Goal: Communication & Community: Answer question/provide support

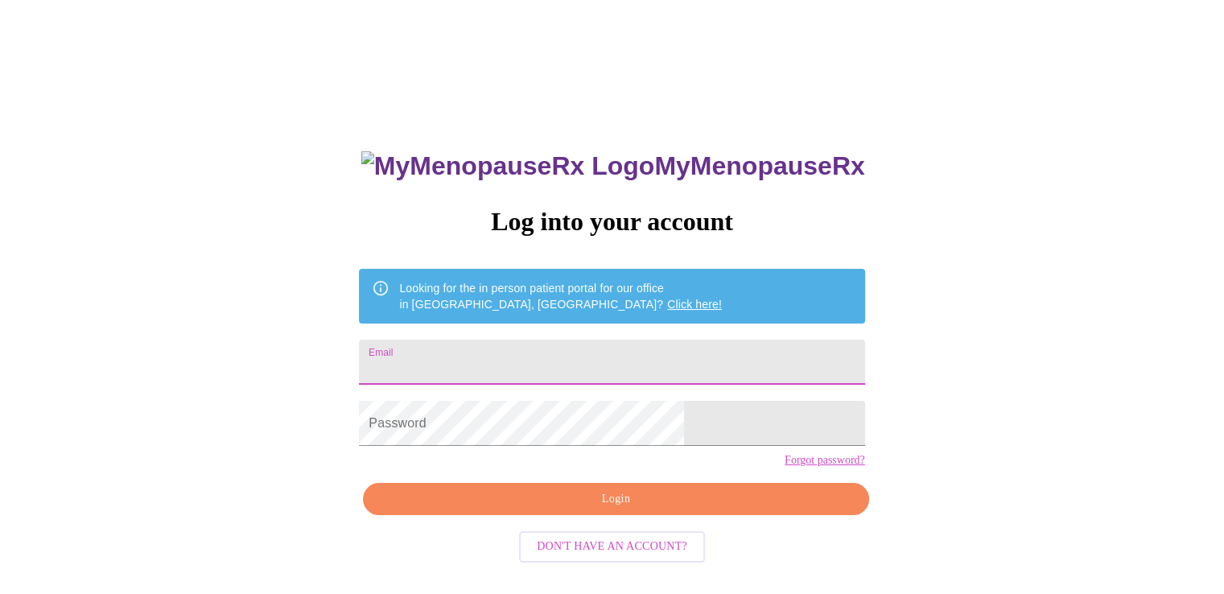
click at [532, 359] on input "Email" at bounding box center [612, 362] width 506 height 45
type input "[EMAIL_ADDRESS][DOMAIN_NAME]"
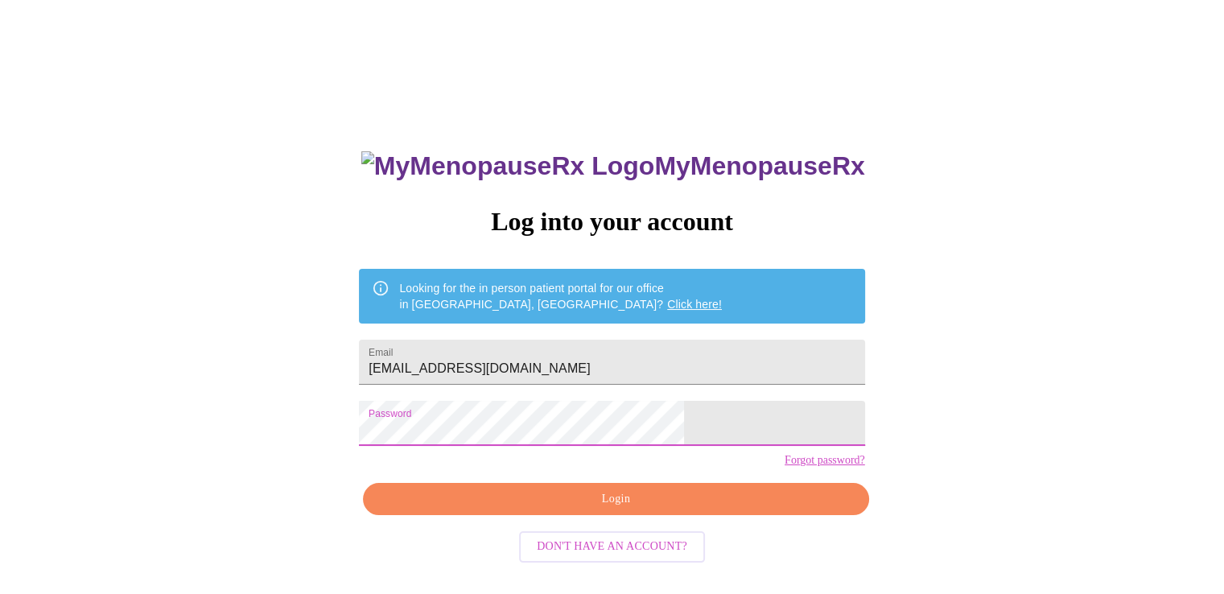
click at [563, 514] on button "Login" at bounding box center [616, 499] width 506 height 33
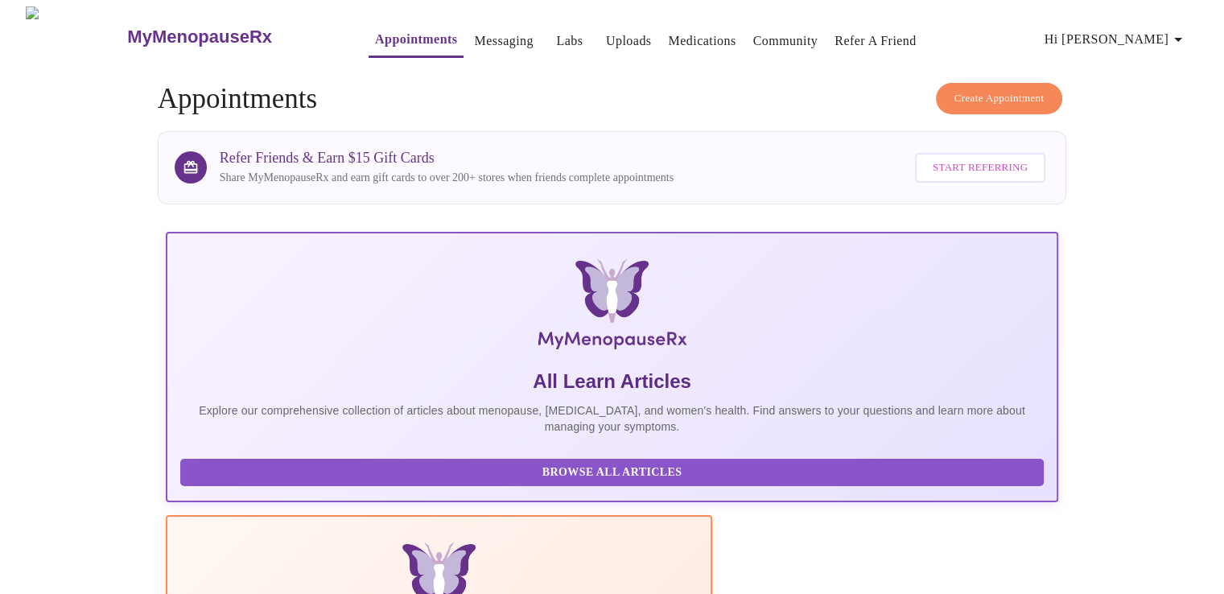
click at [480, 40] on link "Messaging" at bounding box center [503, 41] width 59 height 23
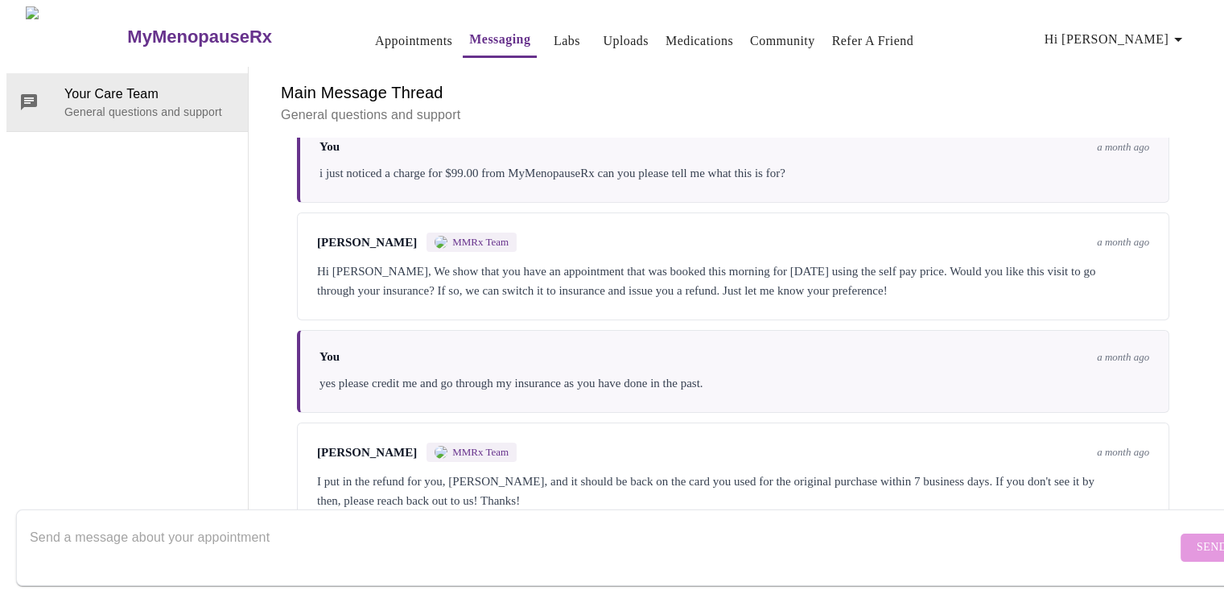
scroll to position [5803, 0]
click at [500, 535] on textarea "Send a message about your appointment" at bounding box center [603, 548] width 1147 height 52
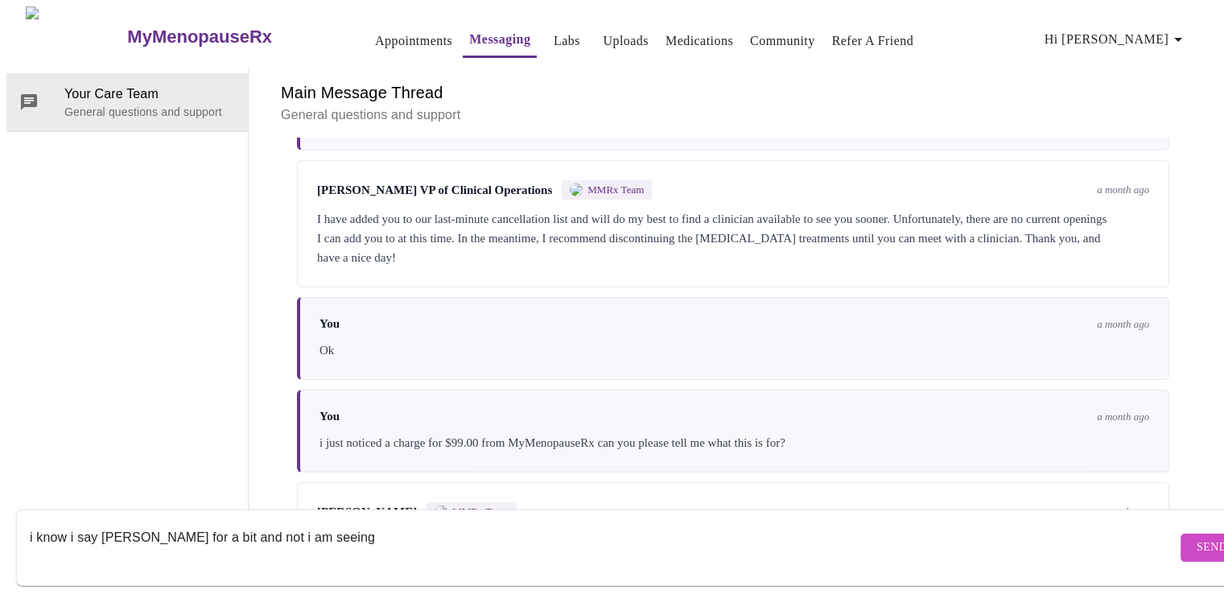
scroll to position [5400, 0]
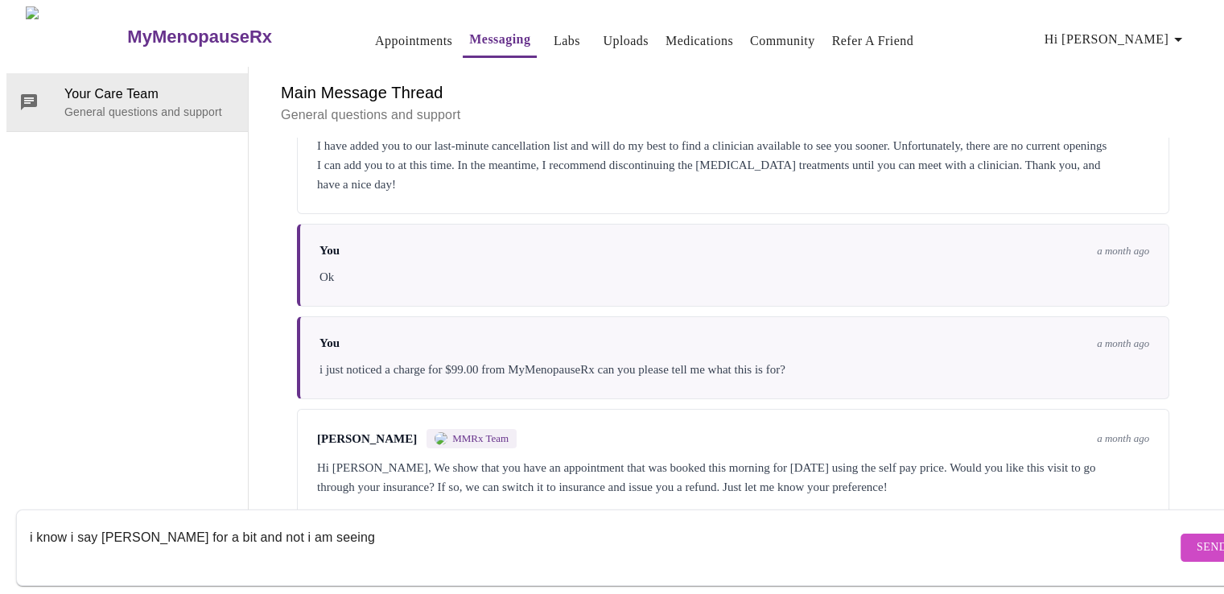
type textarea "i know i say [PERSON_NAME] for a bit and not i am seeing"
click at [375, 35] on link "Appointments" at bounding box center [413, 41] width 77 height 23
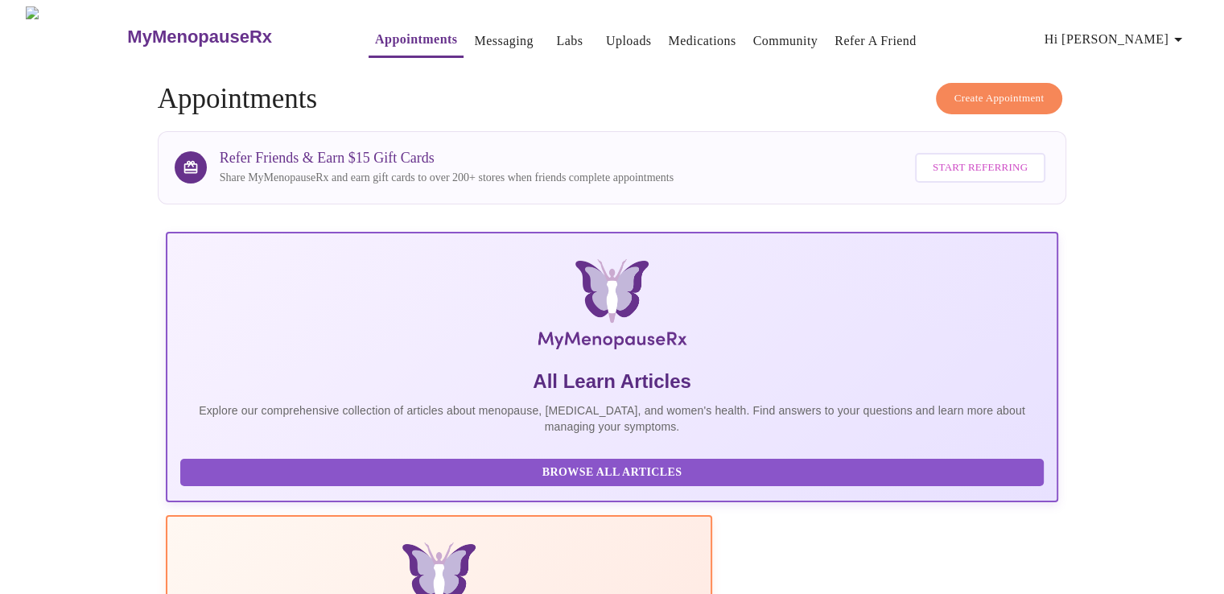
click at [474, 30] on link "Messaging" at bounding box center [503, 41] width 59 height 23
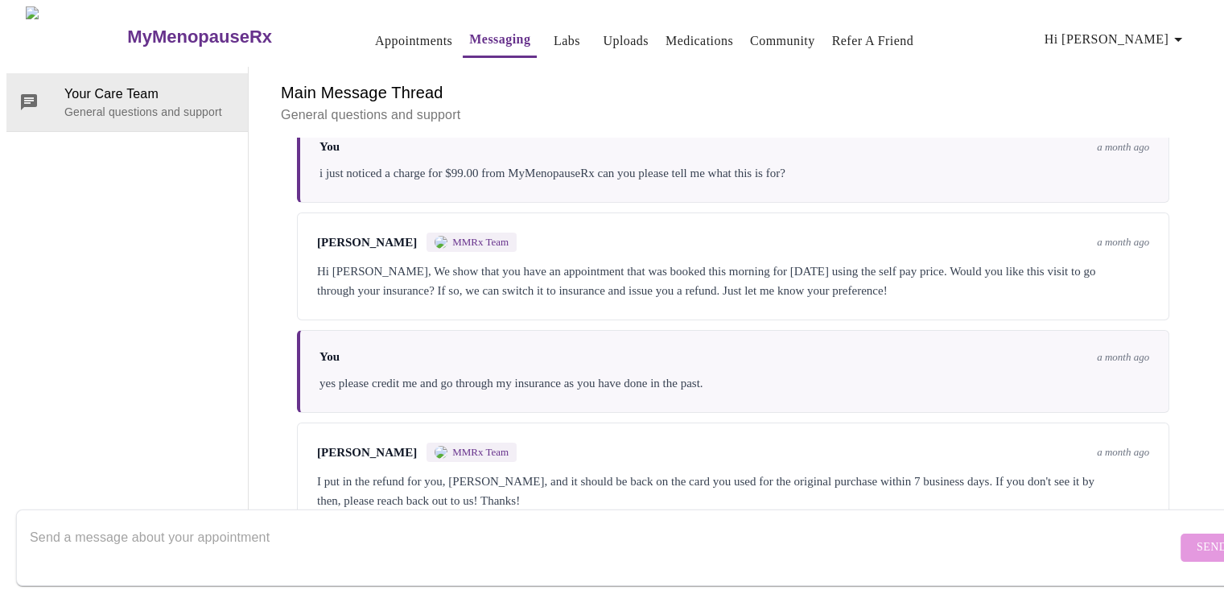
scroll to position [5803, 0]
click at [324, 517] on div at bounding box center [603, 548] width 1147 height 62
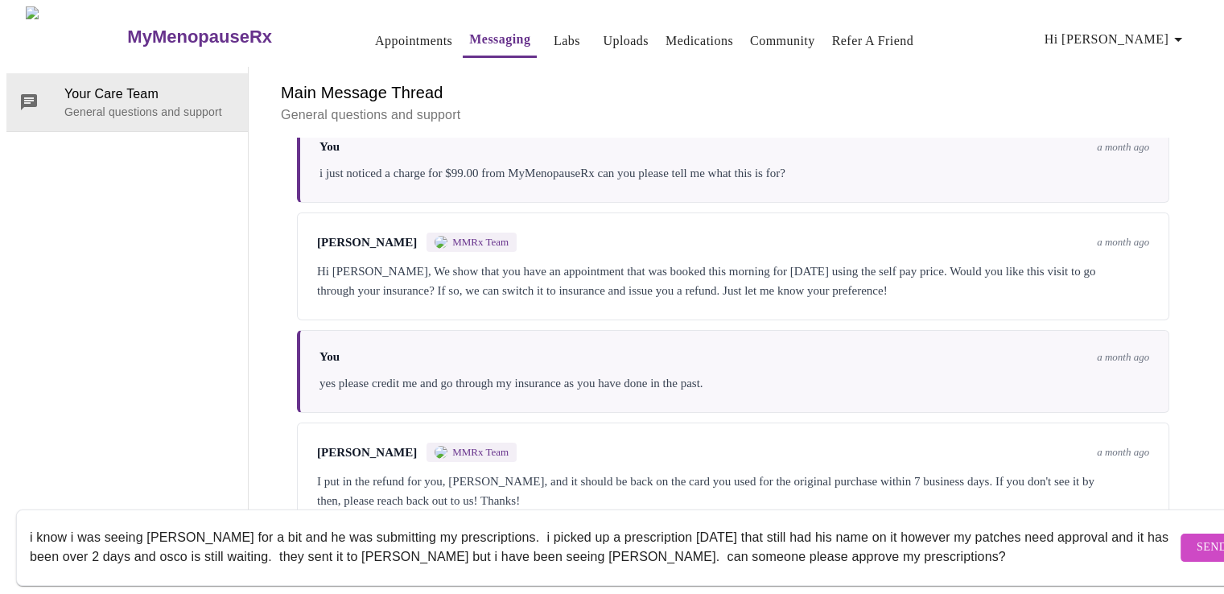
type textarea "i know i was seeing [PERSON_NAME] for a bit and he was submitting my prescripti…"
click at [1181, 534] on button "Send" at bounding box center [1212, 548] width 63 height 28
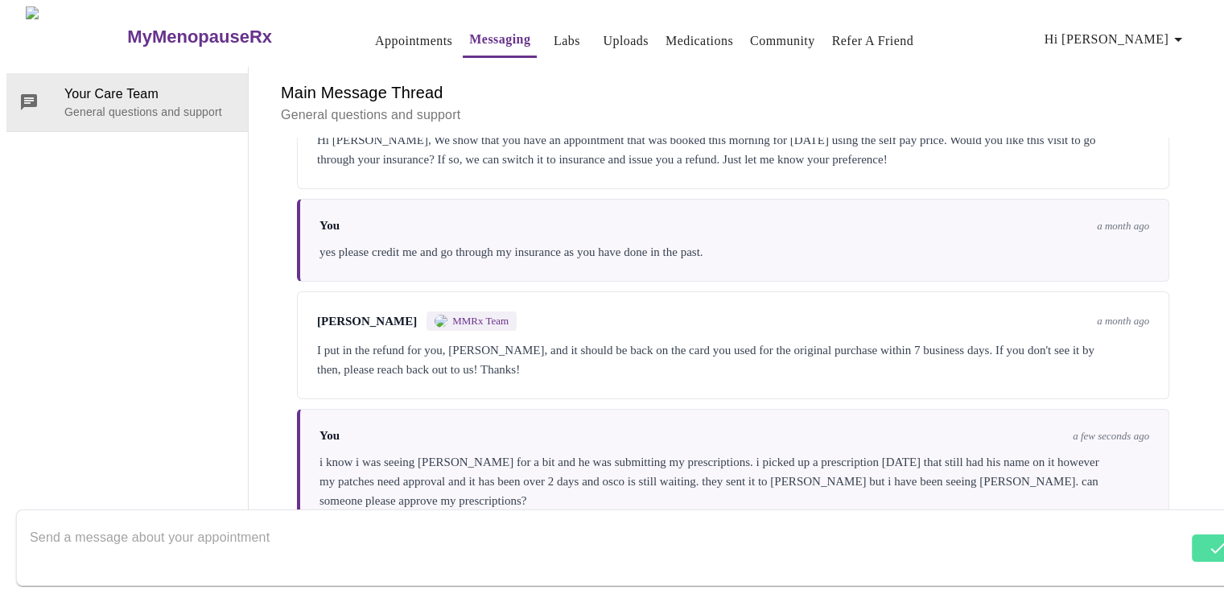
scroll to position [5741, 0]
